Goal: Task Accomplishment & Management: Use online tool/utility

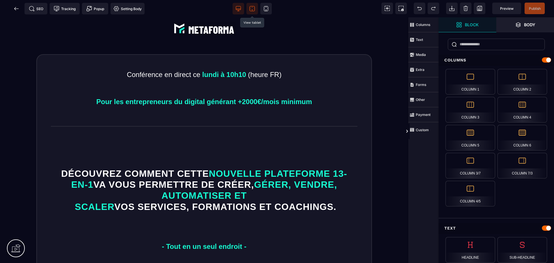
click at [253, 10] on icon at bounding box center [252, 9] width 6 height 6
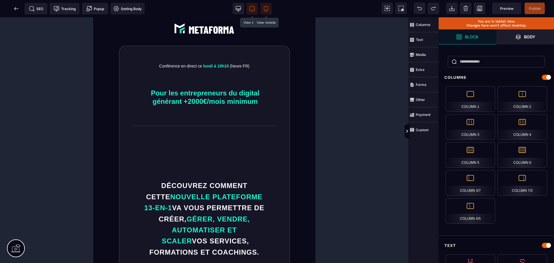
click at [266, 8] on icon at bounding box center [266, 9] width 6 height 6
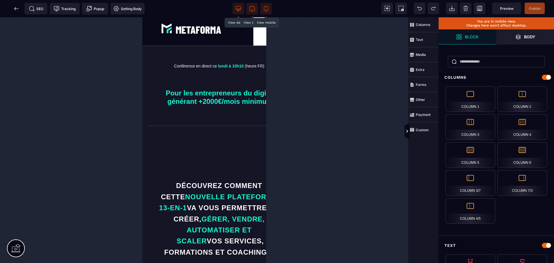
scroll to position [0, 14]
click at [238, 7] on icon at bounding box center [238, 9] width 6 height 6
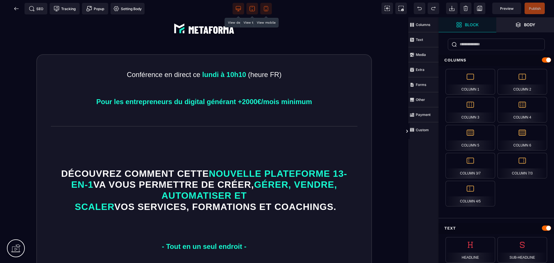
scroll to position [0, 0]
click at [255, 3] on span at bounding box center [252, 9] width 12 height 12
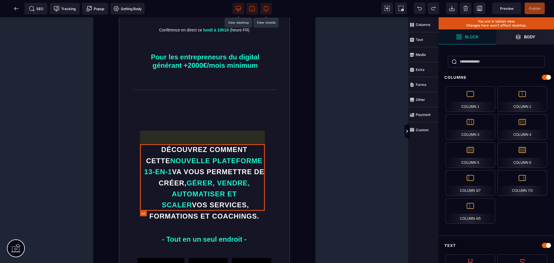
scroll to position [72, 0]
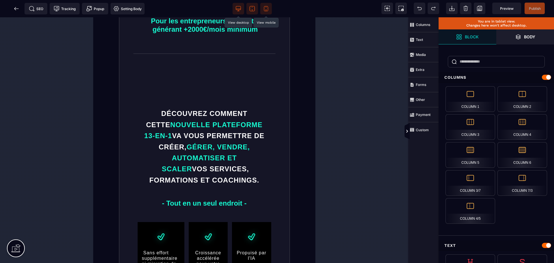
click at [239, 6] on icon at bounding box center [238, 9] width 6 height 6
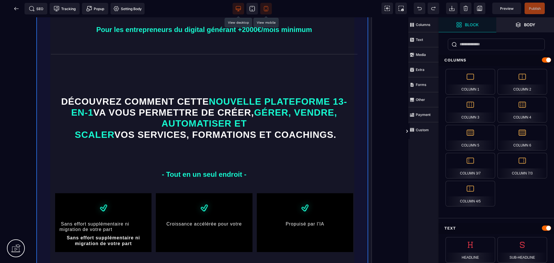
scroll to position [0, 0]
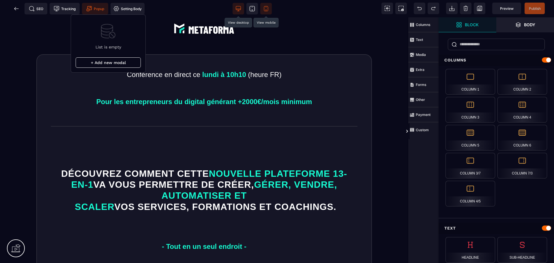
click at [99, 5] on span "Popup" at bounding box center [95, 9] width 26 height 12
click at [265, 4] on span at bounding box center [266, 9] width 12 height 12
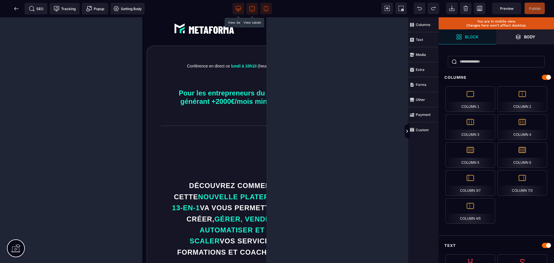
click at [257, 6] on span at bounding box center [252, 9] width 12 height 12
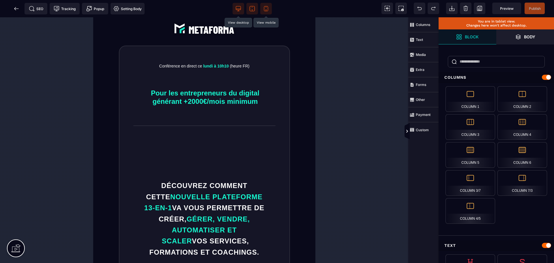
click at [267, 13] on span at bounding box center [266, 9] width 12 height 12
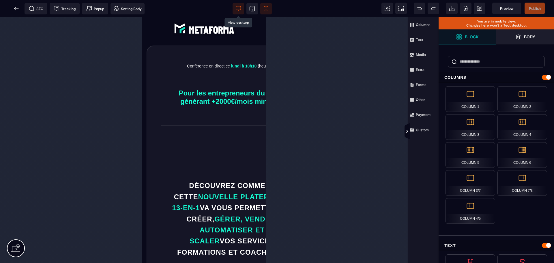
click at [234, 9] on span at bounding box center [238, 9] width 12 height 12
